Goal: Check status: Check status

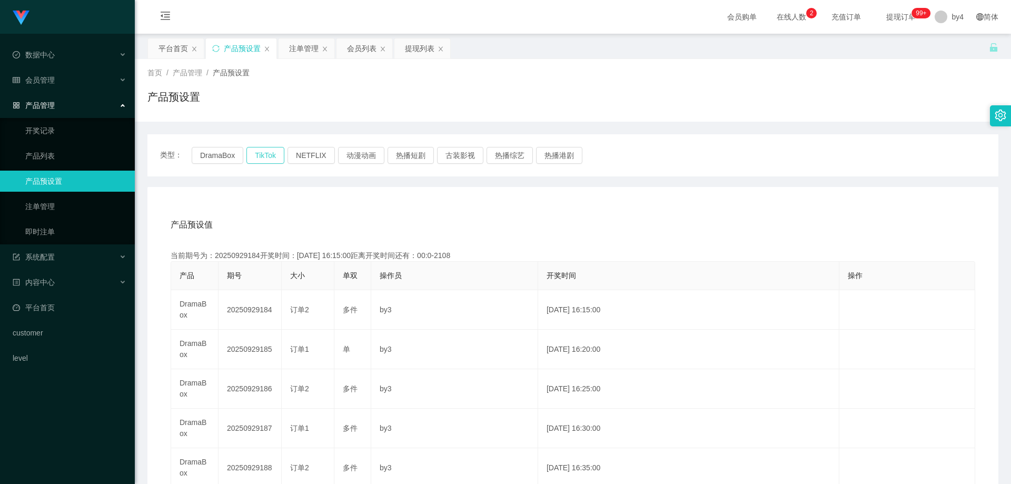
click at [270, 160] on button "TikTok" at bounding box center [265, 155] width 38 height 17
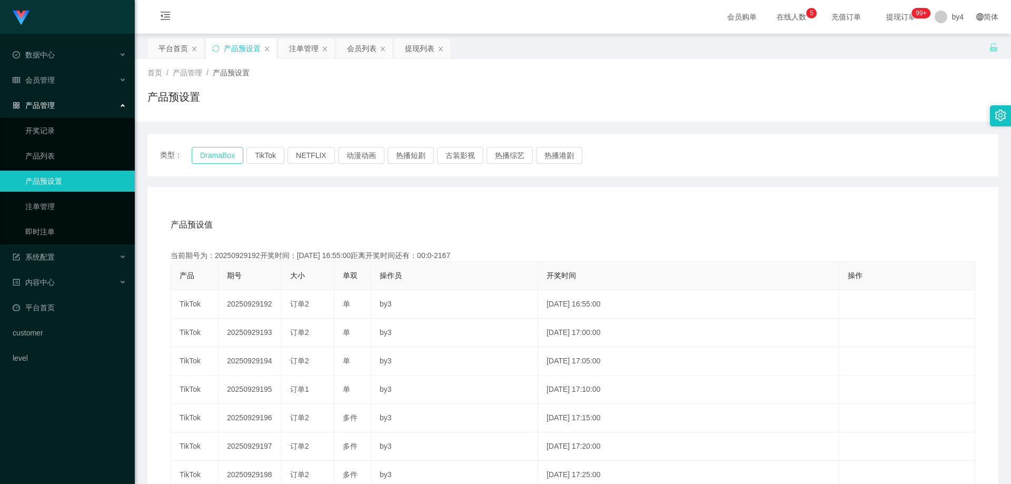
click at [214, 157] on button "DramaBox" at bounding box center [218, 155] width 52 height 17
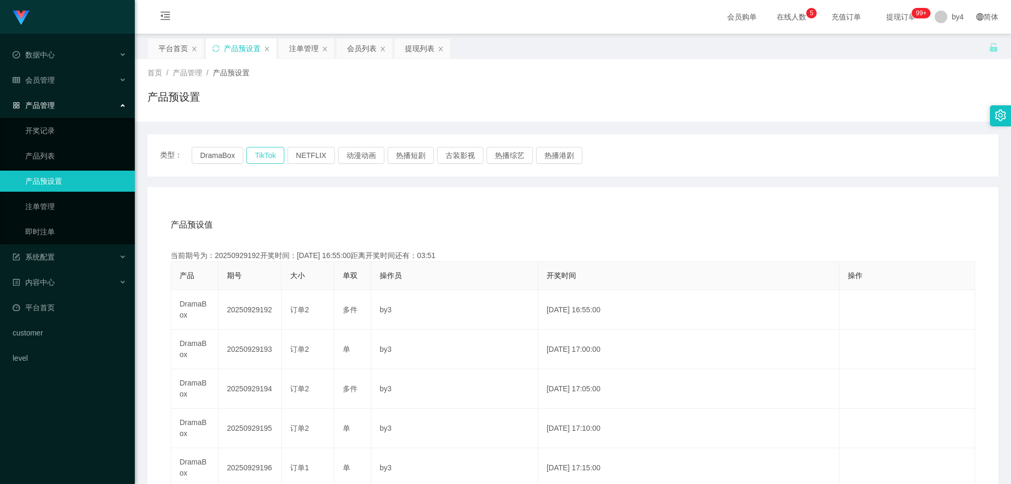
click at [252, 154] on button "TikTok" at bounding box center [265, 155] width 38 height 17
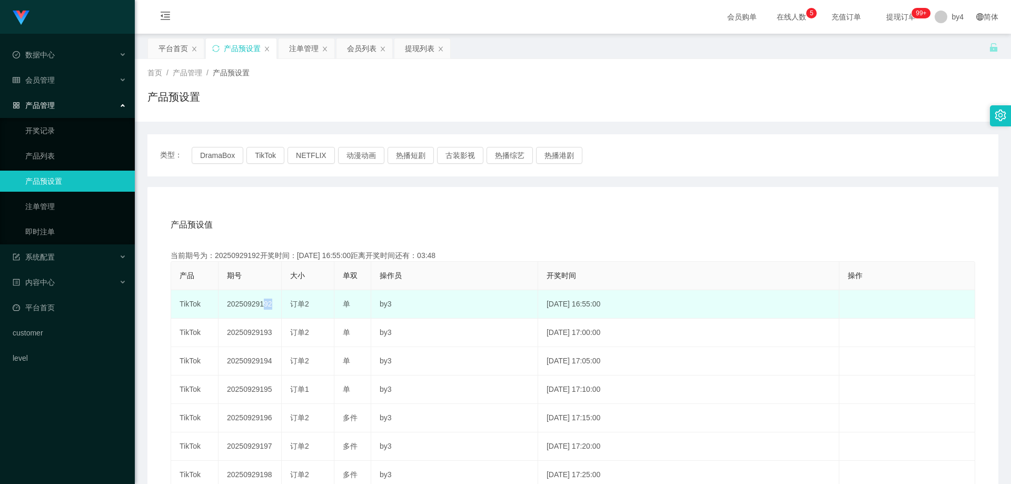
drag, startPoint x: 257, startPoint y: 303, endPoint x: 288, endPoint y: 307, distance: 31.2
click at [288, 307] on tr "TikTok 20250929192 订单2 单 by3 [DATE] 16:55:00 编 辑 限制投注" at bounding box center [573, 304] width 804 height 28
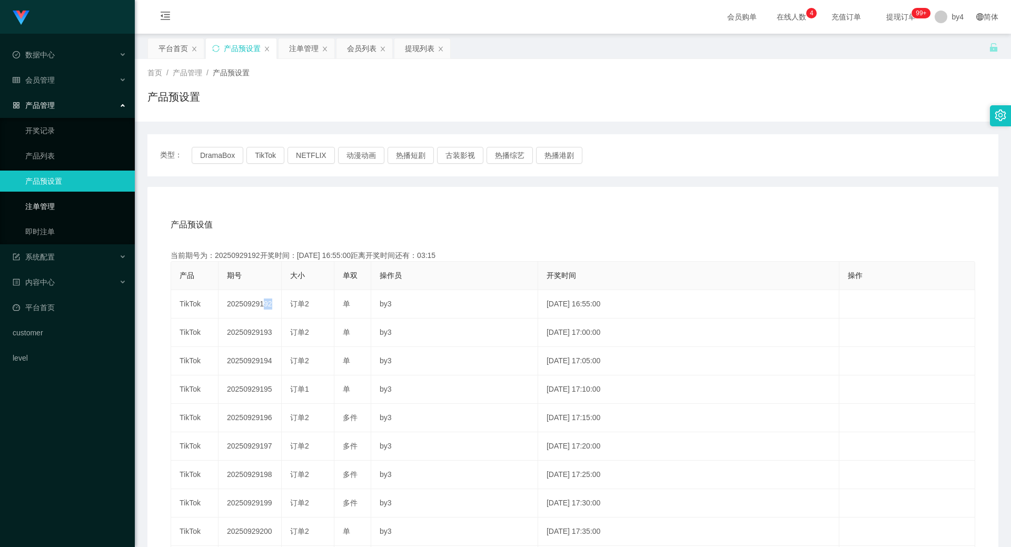
click at [66, 201] on link "注单管理" at bounding box center [75, 206] width 101 height 21
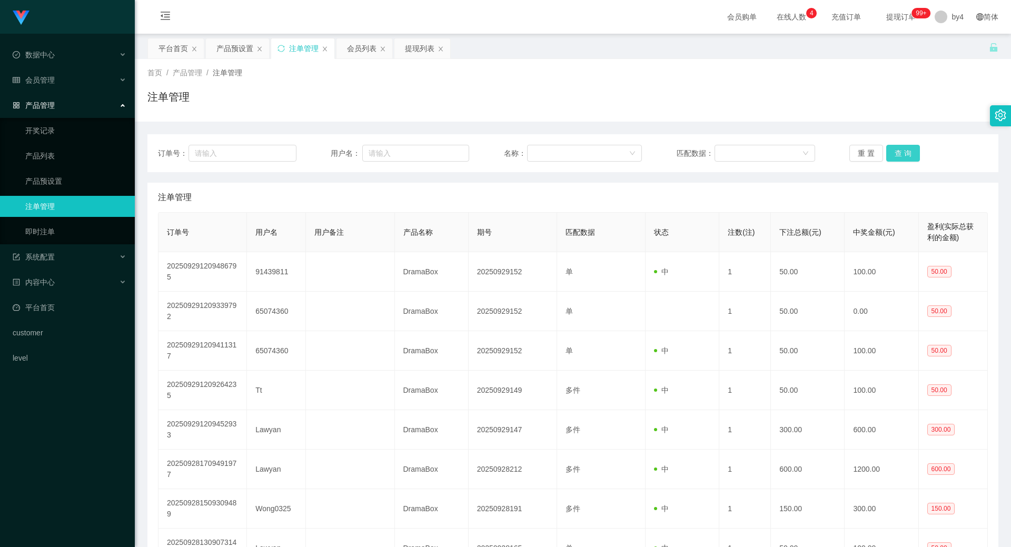
click at [895, 146] on button "查 询" at bounding box center [903, 153] width 34 height 17
click at [895, 146] on div "重 置 查 询" at bounding box center [918, 153] width 139 height 17
click at [895, 146] on button "查 询" at bounding box center [903, 153] width 34 height 17
click at [895, 146] on div "重 置 查 询" at bounding box center [918, 153] width 139 height 17
click at [895, 146] on button "查 询" at bounding box center [903, 153] width 34 height 17
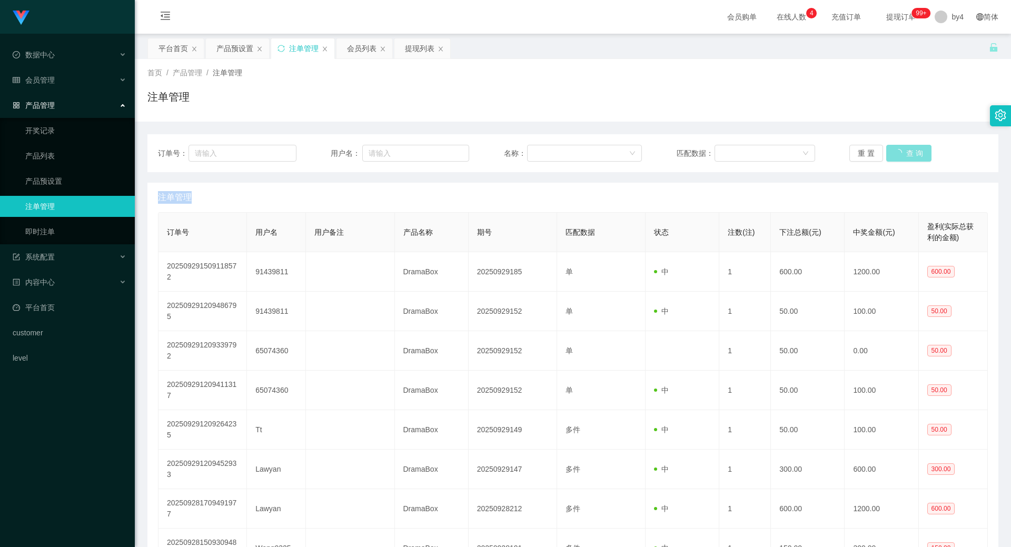
click at [895, 146] on div "重 置 查 询" at bounding box center [918, 153] width 139 height 17
click at [895, 146] on button "查 询" at bounding box center [903, 153] width 34 height 17
click at [900, 156] on button "查 询" at bounding box center [903, 153] width 34 height 17
click at [900, 156] on div "重 置 查 询" at bounding box center [918, 153] width 139 height 17
click at [900, 156] on button "查 询" at bounding box center [903, 153] width 34 height 17
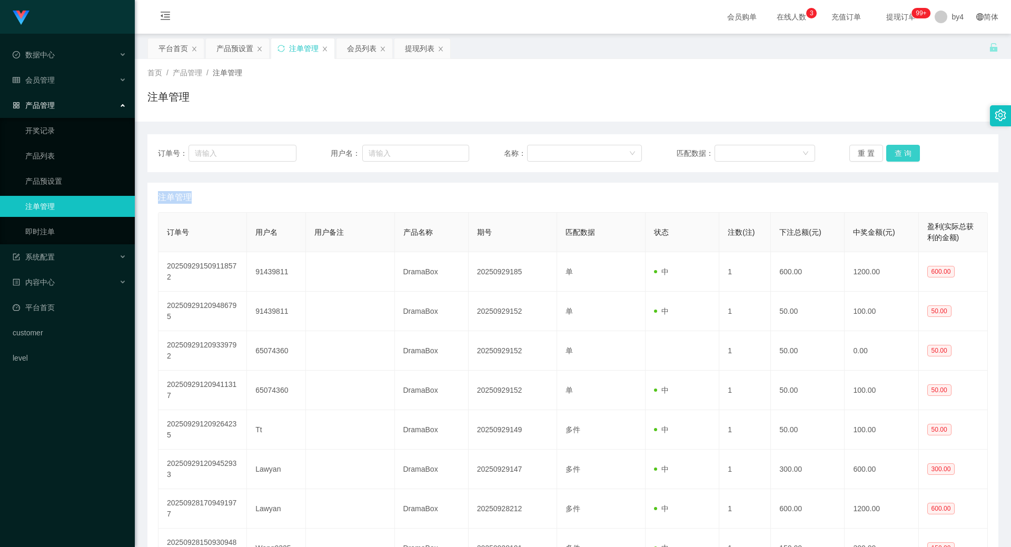
click at [900, 156] on div "重 置 查 询" at bounding box center [918, 153] width 139 height 17
click at [900, 156] on button "查 询" at bounding box center [903, 153] width 34 height 17
click at [900, 156] on div "重 置 查 询" at bounding box center [918, 153] width 139 height 17
click at [900, 156] on button "查 询" at bounding box center [908, 153] width 45 height 17
click at [900, 156] on div "重 置 查 询" at bounding box center [918, 153] width 139 height 17
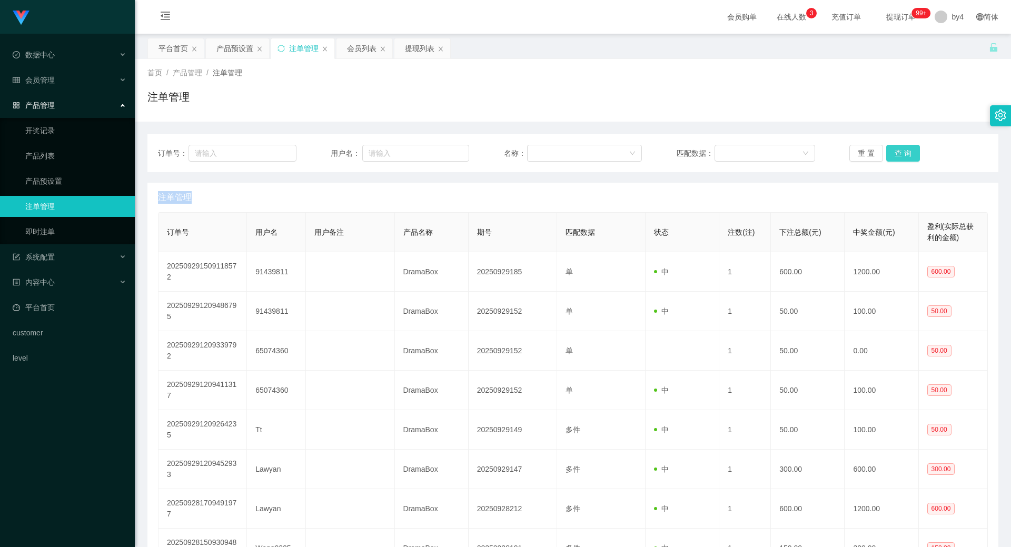
click at [894, 149] on button "查 询" at bounding box center [903, 153] width 34 height 17
click at [894, 149] on div "重 置 查 询" at bounding box center [918, 153] width 139 height 17
click at [894, 149] on button "查 询" at bounding box center [903, 153] width 34 height 17
click at [894, 149] on div "重 置 查 询" at bounding box center [918, 153] width 139 height 17
click at [894, 149] on button "查 询" at bounding box center [908, 153] width 45 height 17
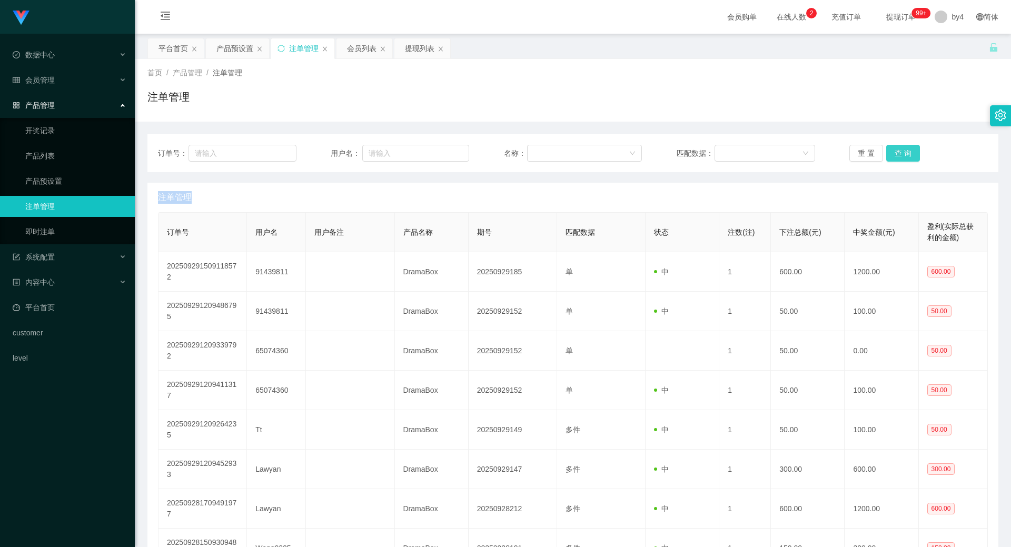
click at [896, 155] on button "查 询" at bounding box center [903, 153] width 34 height 17
click at [903, 155] on button "查 询" at bounding box center [903, 153] width 34 height 17
click at [903, 155] on div "重 置 查 询" at bounding box center [918, 153] width 139 height 17
click at [901, 155] on button "查 询" at bounding box center [903, 153] width 34 height 17
click at [901, 155] on div "重 置 查 询" at bounding box center [918, 153] width 139 height 17
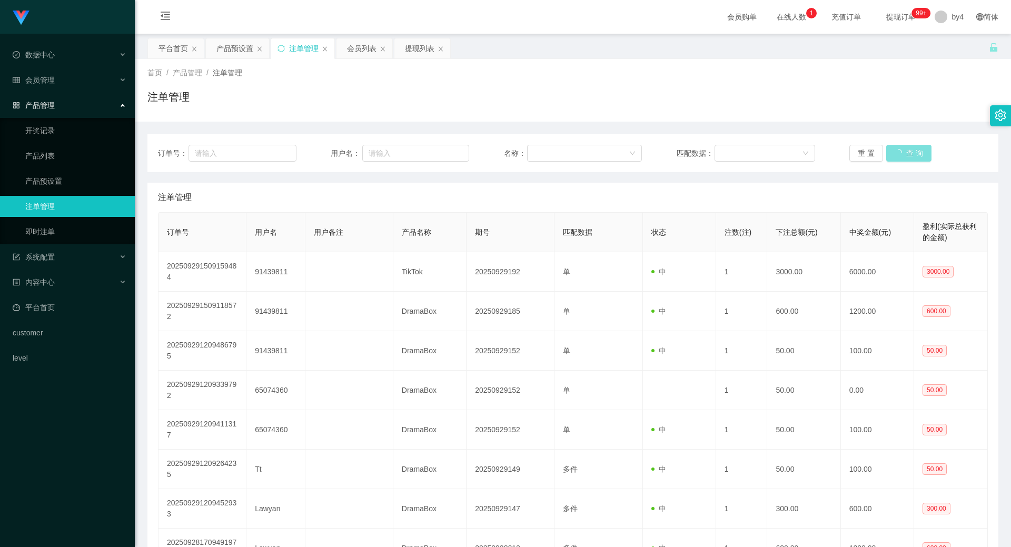
click at [901, 155] on button "查 询" at bounding box center [908, 153] width 45 height 17
click at [901, 155] on div "重 置 查 询" at bounding box center [918, 153] width 139 height 17
click at [901, 155] on button "查 询" at bounding box center [903, 153] width 34 height 17
click at [901, 155] on div "重 置 查 询" at bounding box center [918, 153] width 139 height 17
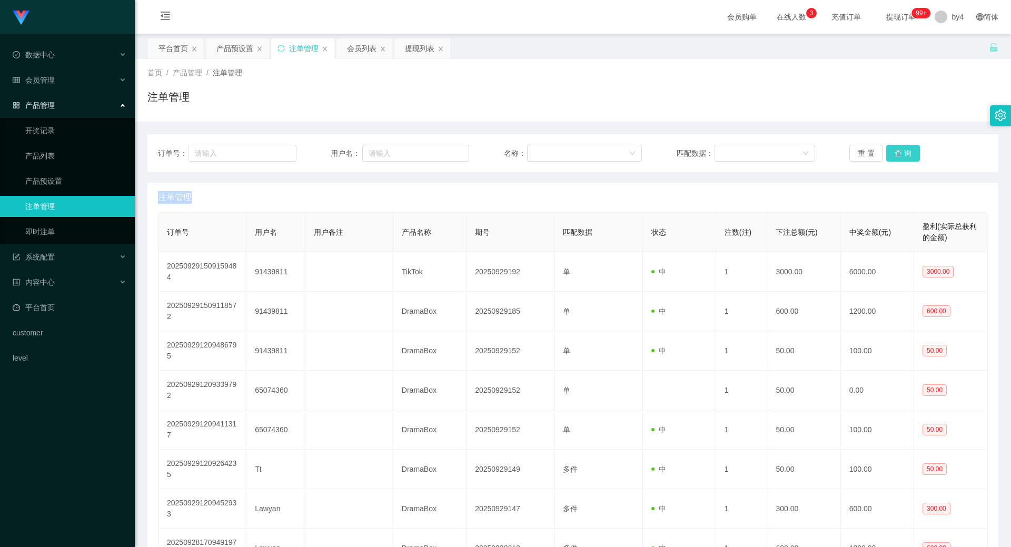
click at [901, 155] on button "查 询" at bounding box center [903, 153] width 34 height 17
click at [901, 155] on div "重 置 查 询" at bounding box center [918, 153] width 139 height 17
click at [901, 155] on button "查 询" at bounding box center [903, 153] width 34 height 17
click at [901, 155] on div "重 置 查 询" at bounding box center [918, 153] width 139 height 17
click at [901, 155] on button "查 询" at bounding box center [903, 153] width 34 height 17
